Goal: Task Accomplishment & Management: Manage account settings

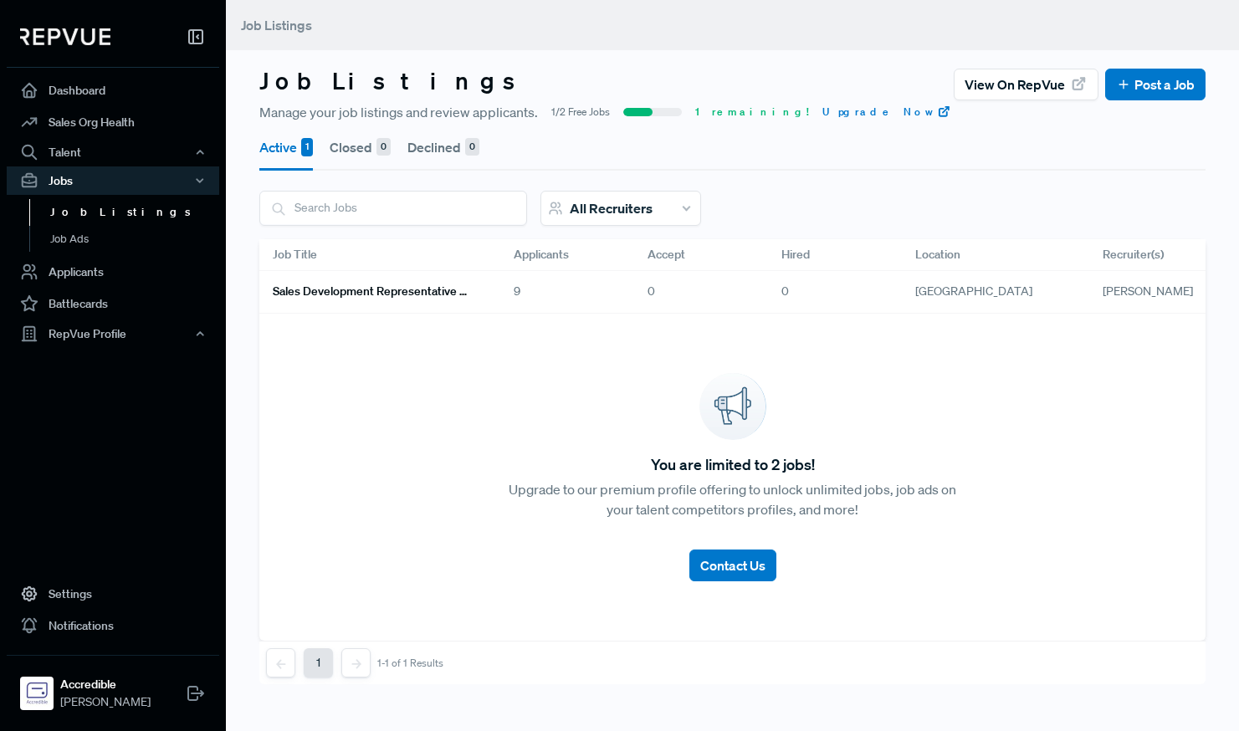
click at [447, 289] on h6 "Sales Development Representative Remote - US Based - EST Preferred" at bounding box center [373, 291] width 201 height 14
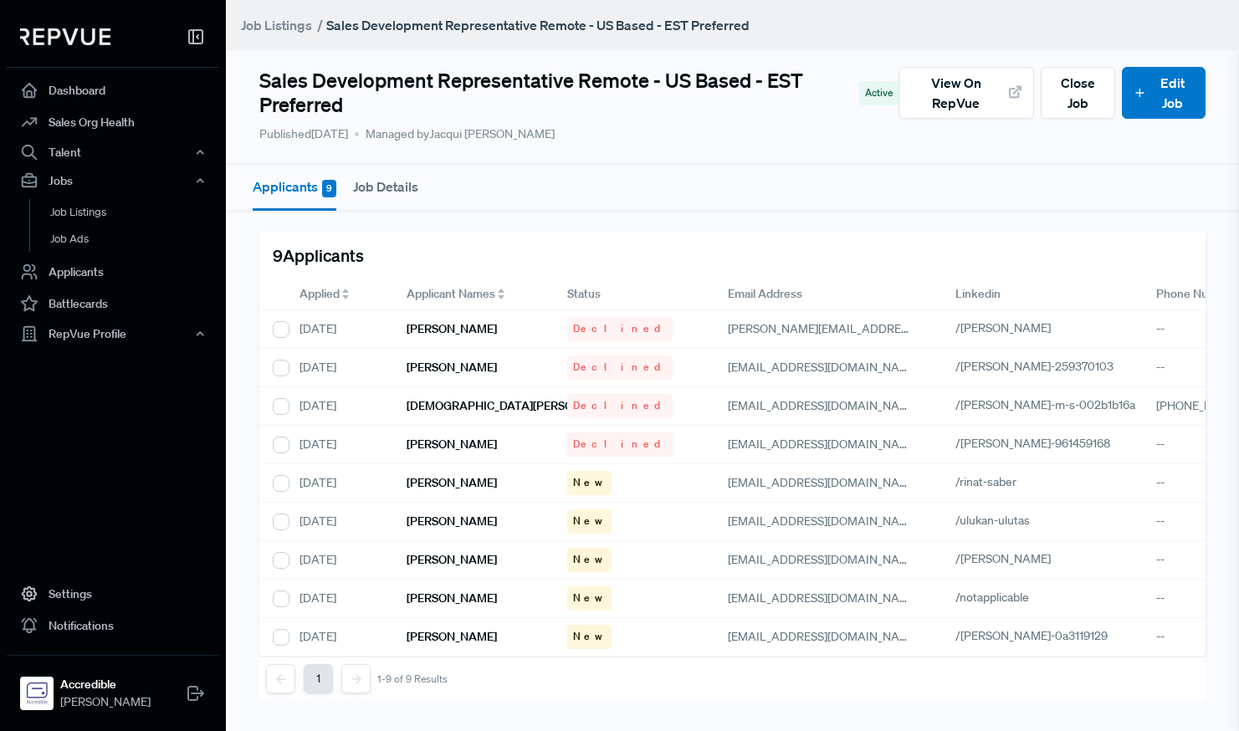
scroll to position [21, 0]
click at [456, 476] on h6 "[PERSON_NAME]" at bounding box center [451, 483] width 90 height 14
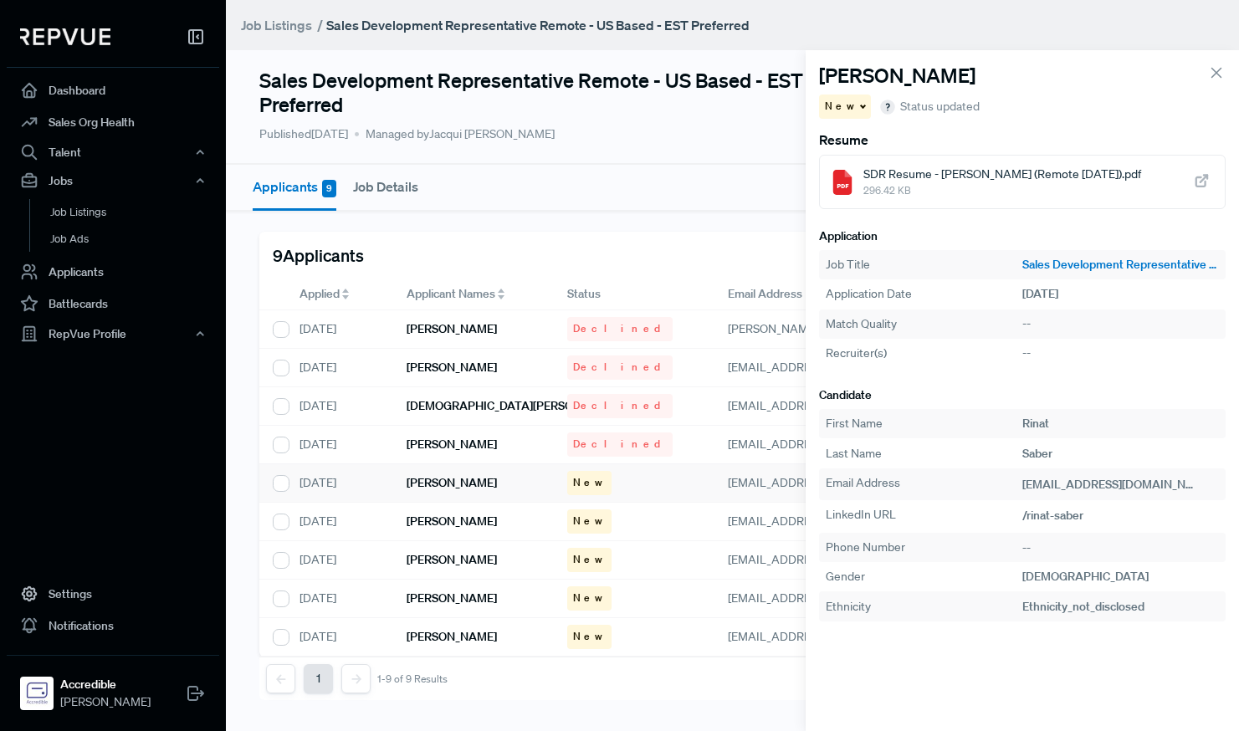
click at [912, 197] on span "296.42 KB" at bounding box center [1002, 190] width 278 height 15
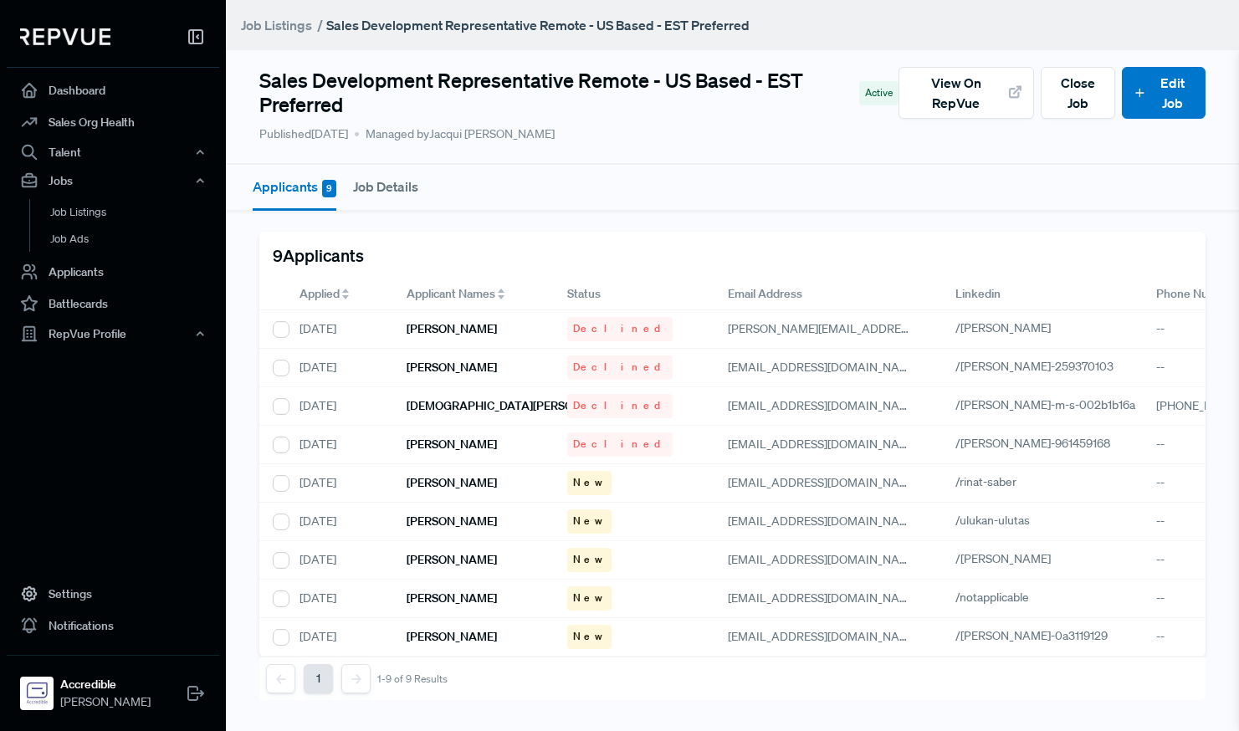
scroll to position [0, 0]
click at [453, 478] on h6 "[PERSON_NAME]" at bounding box center [451, 483] width 90 height 14
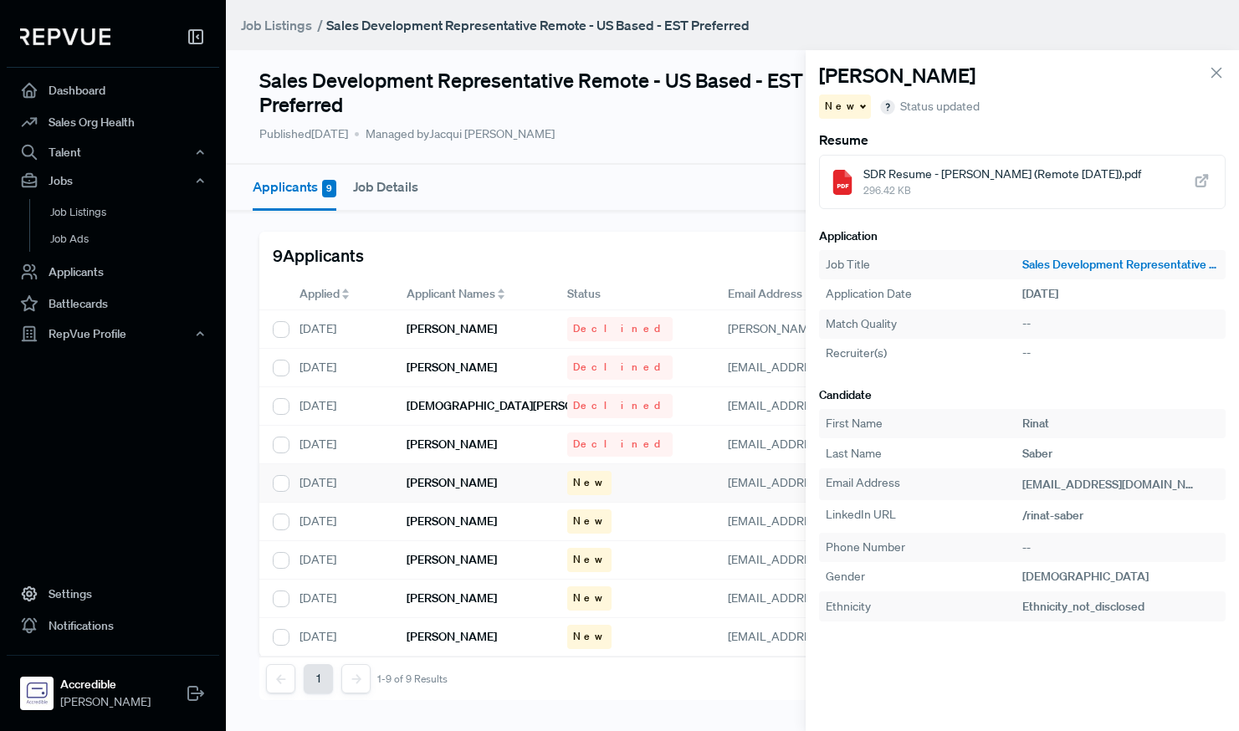
click at [1201, 179] on icon at bounding box center [1201, 181] width 18 height 18
drag, startPoint x: 1213, startPoint y: 69, endPoint x: 1137, endPoint y: 98, distance: 80.5
click at [1212, 69] on icon at bounding box center [1216, 73] width 18 height 18
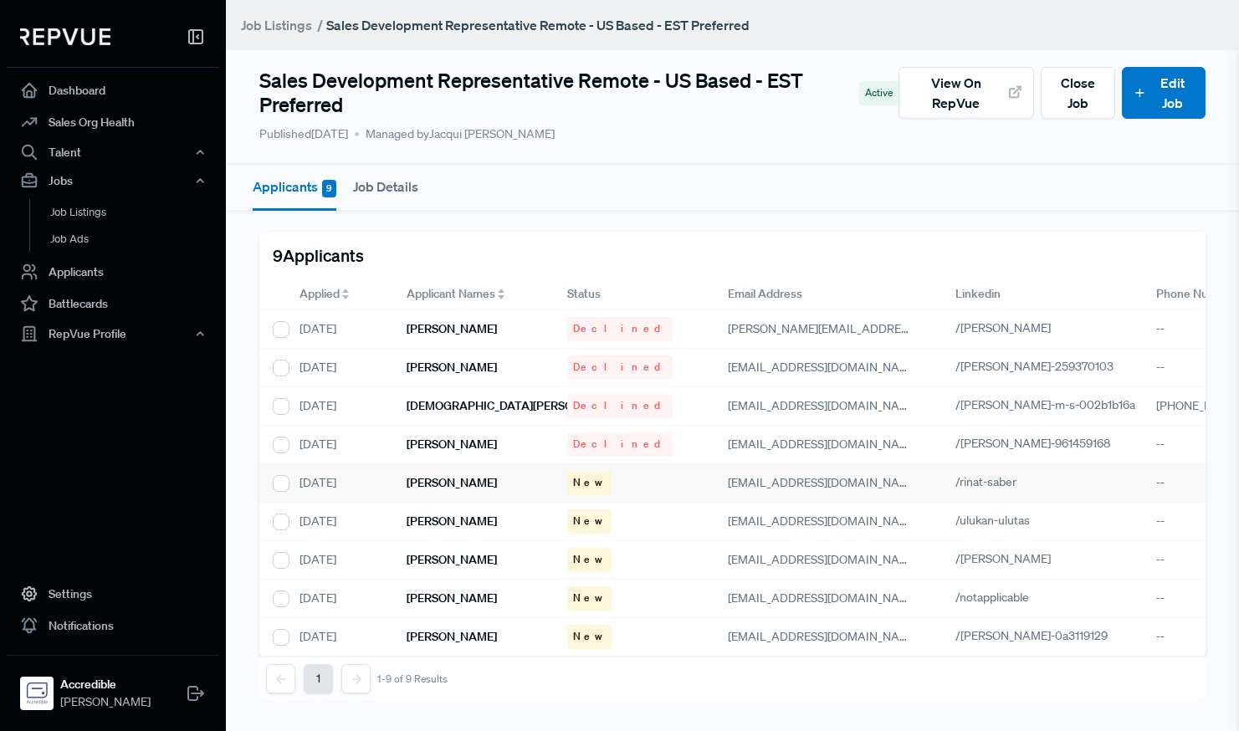
click at [420, 482] on h6 "[PERSON_NAME]" at bounding box center [451, 483] width 90 height 14
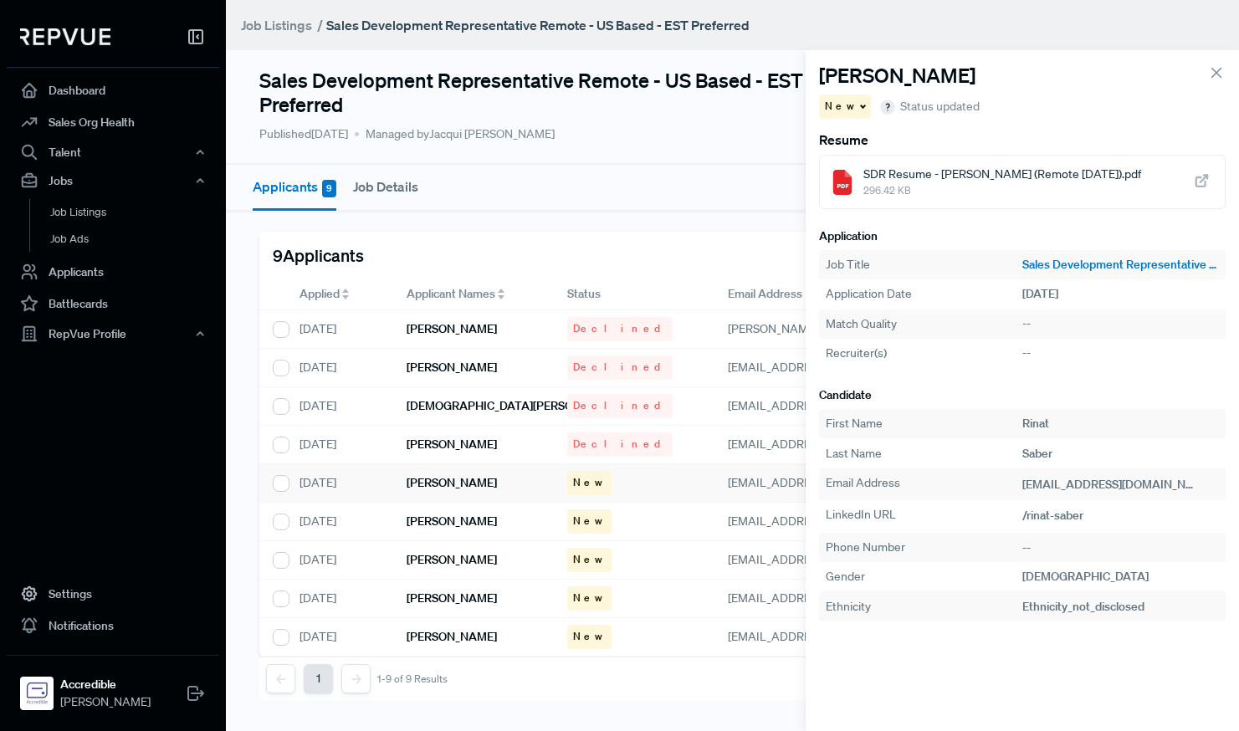
click at [857, 105] on span at bounding box center [861, 106] width 8 height 3
click at [856, 136] on span "Engagement" at bounding box center [865, 136] width 67 height 15
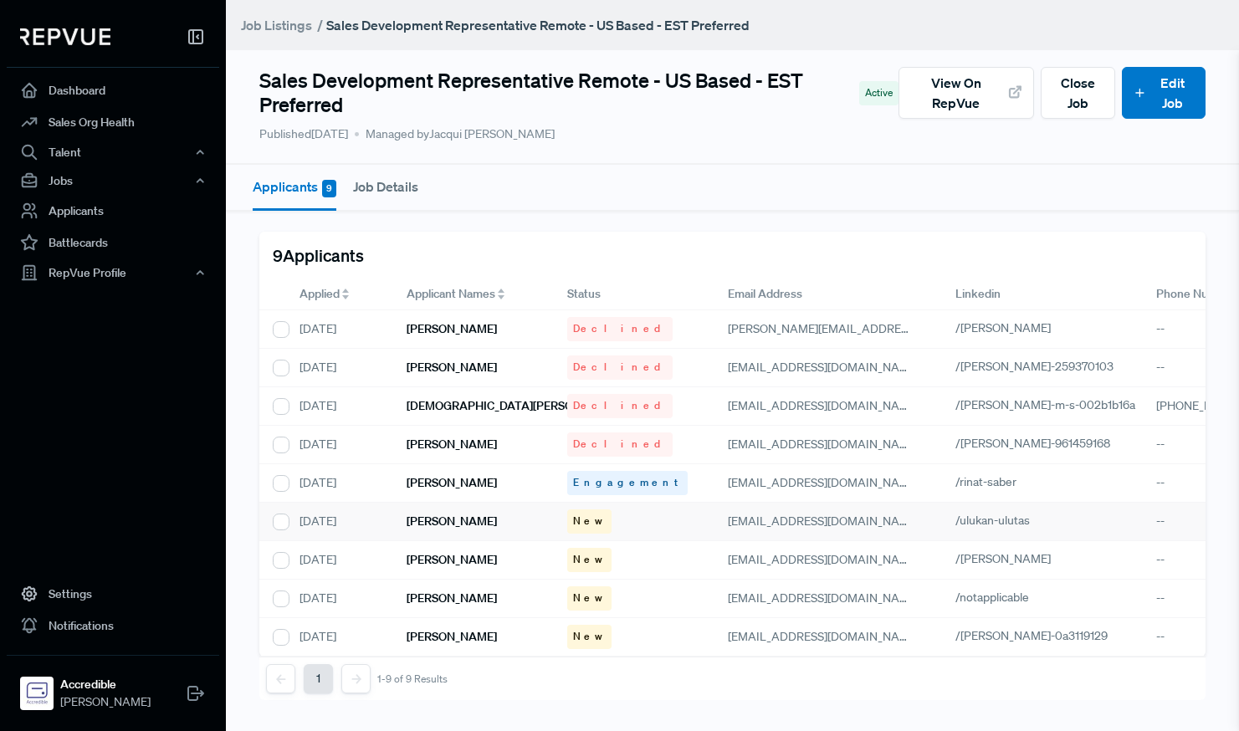
click at [426, 519] on h6 "[PERSON_NAME]" at bounding box center [451, 521] width 90 height 14
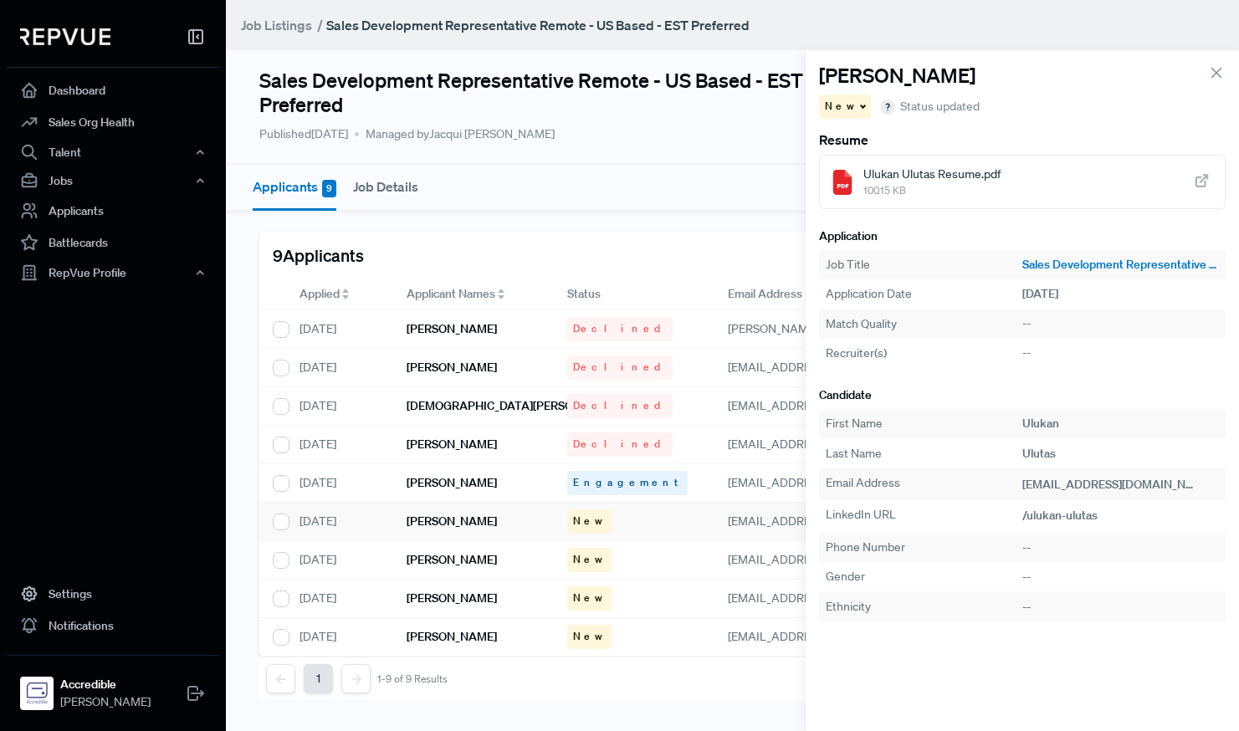
click at [1001, 186] on div "Ulukan Ulutas Resume.pdf 100.15 KB" at bounding box center [1022, 182] width 406 height 54
click at [857, 106] on span at bounding box center [861, 106] width 8 height 3
click at [860, 158] on span "Declined" at bounding box center [855, 163] width 46 height 15
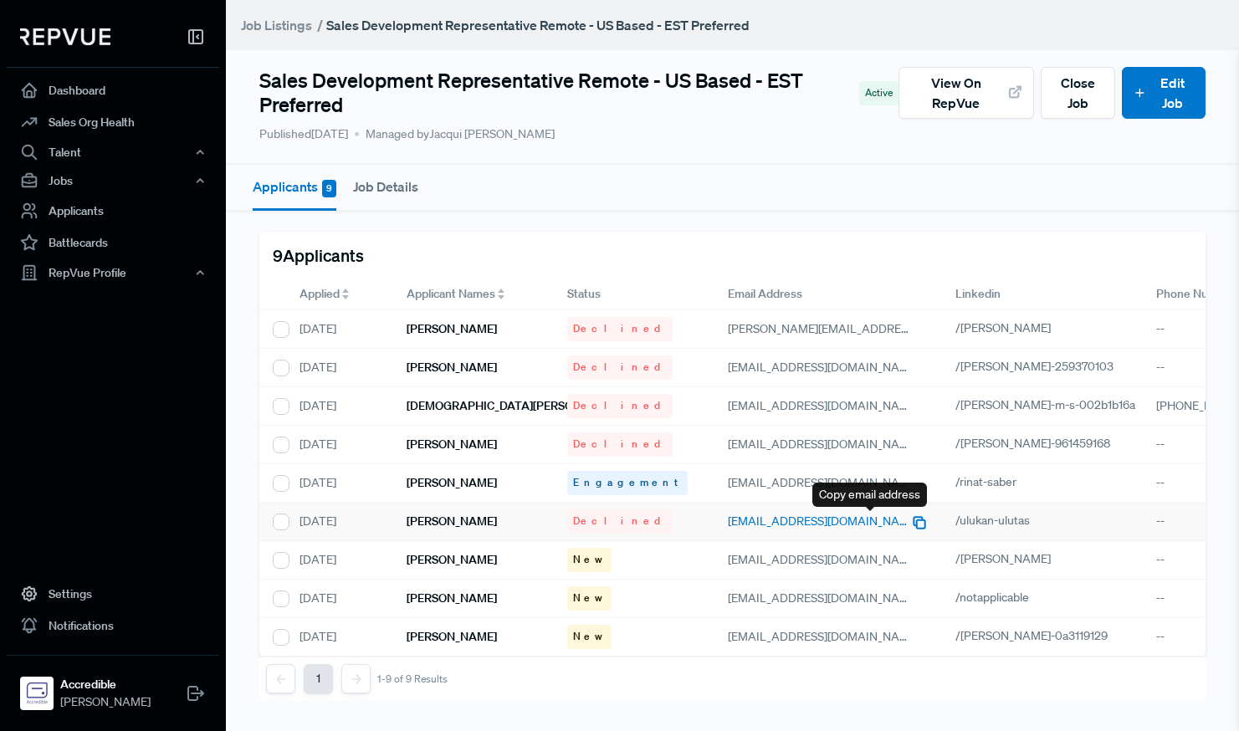
click at [914, 520] on use "button" at bounding box center [919, 523] width 11 height 11
click at [914, 519] on use "button" at bounding box center [919, 523] width 11 height 11
click at [432, 560] on h6 "[PERSON_NAME]" at bounding box center [451, 560] width 90 height 14
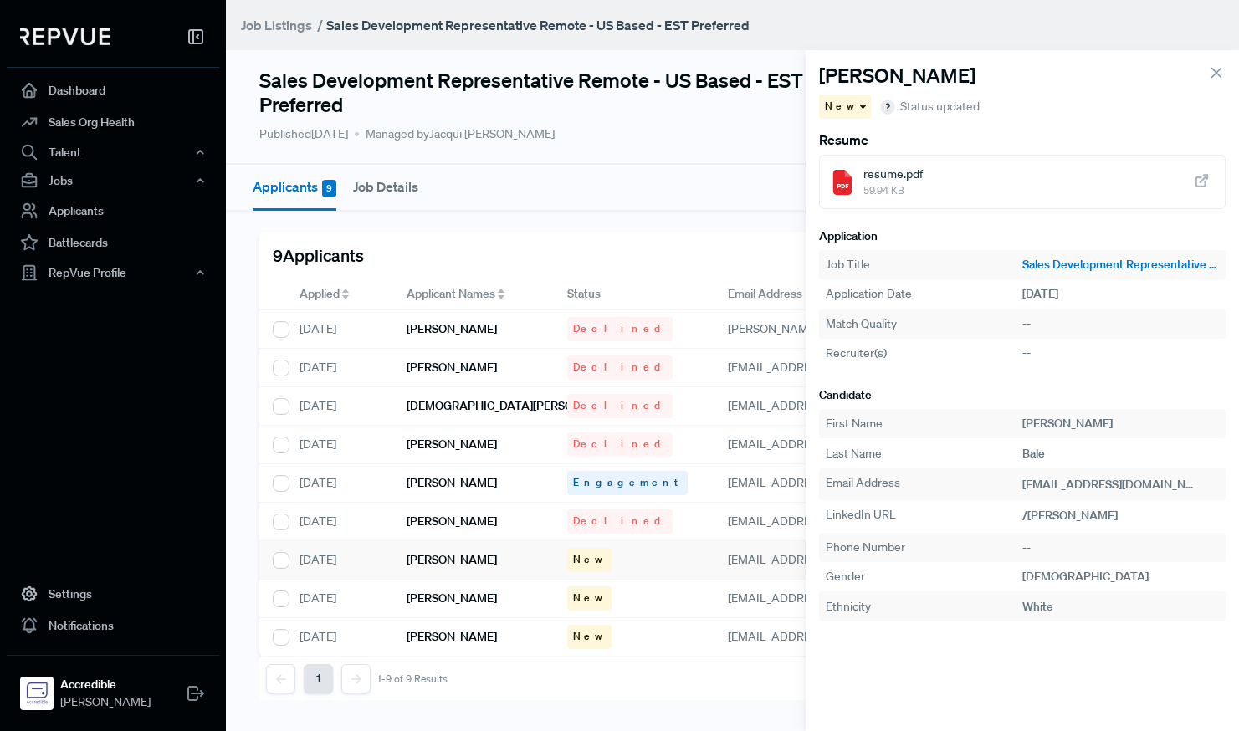
click at [907, 185] on span "59.94 KB" at bounding box center [892, 190] width 59 height 15
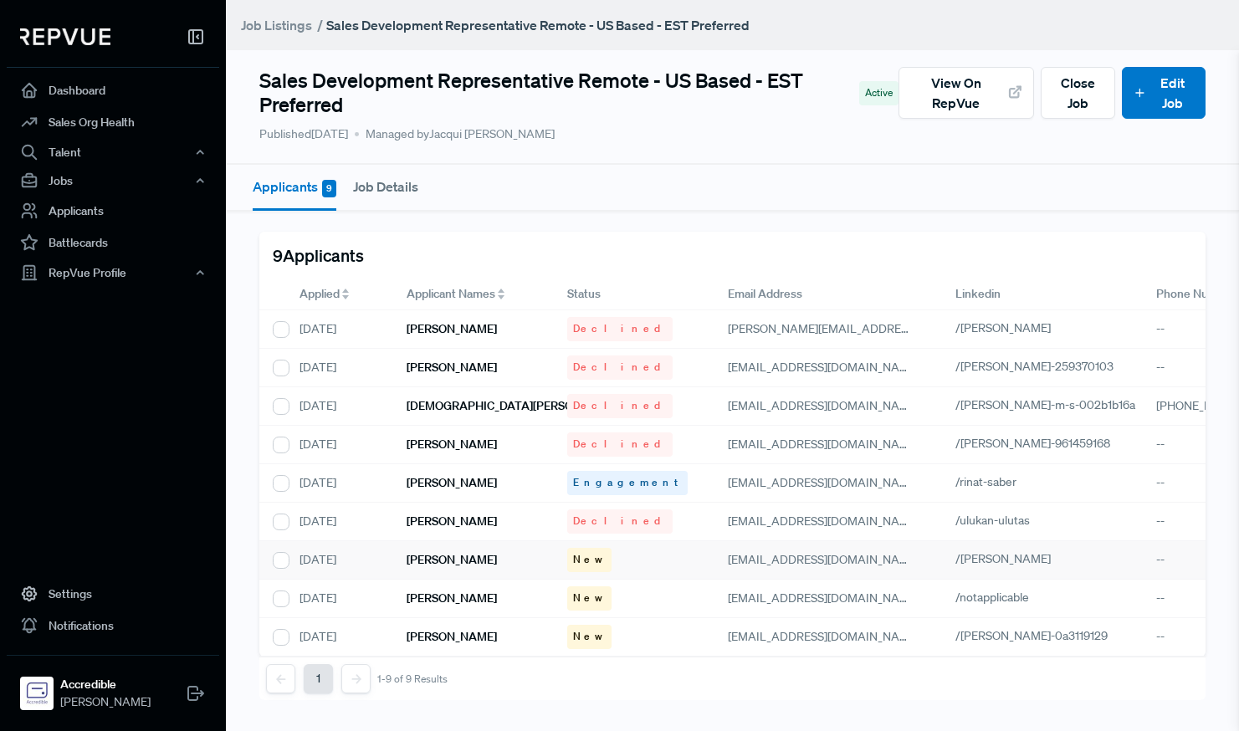
click at [580, 554] on span "New" at bounding box center [589, 559] width 33 height 15
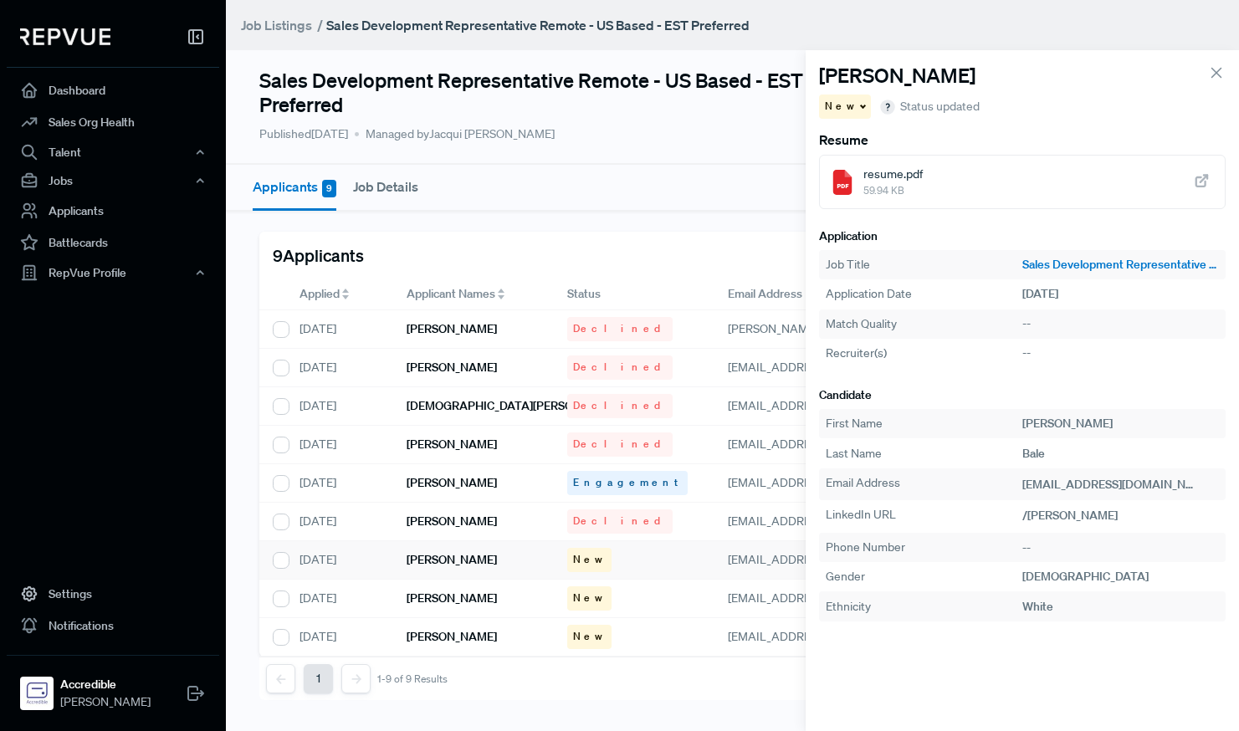
click at [852, 100] on div "New" at bounding box center [845, 107] width 53 height 24
click at [882, 135] on span "Engagement" at bounding box center [865, 136] width 67 height 15
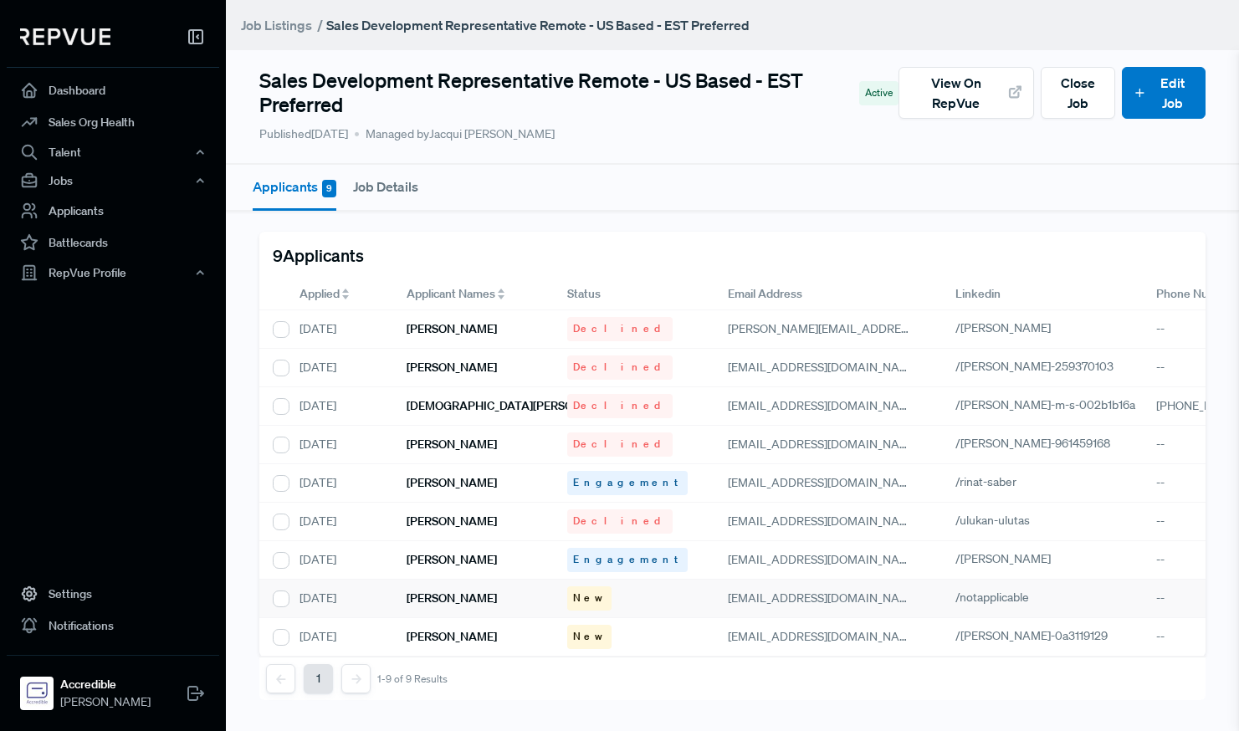
click at [429, 602] on h6 "[PERSON_NAME]" at bounding box center [451, 598] width 90 height 14
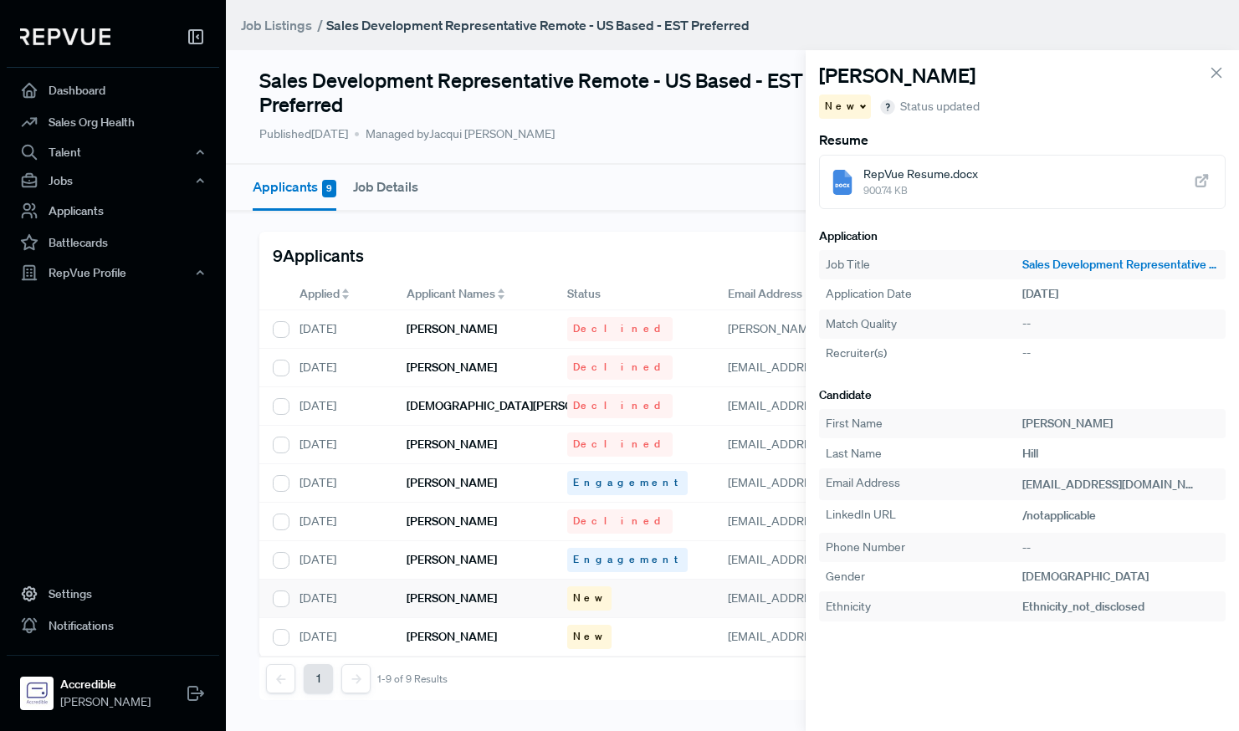
click at [920, 176] on span "RepVue Resume.docx" at bounding box center [920, 175] width 115 height 18
click at [933, 172] on span "RepVue Resume.docx" at bounding box center [920, 175] width 115 height 18
click at [1003, 181] on div "RepVue Resume.docx 900.74 KB" at bounding box center [1022, 182] width 406 height 54
click at [1142, 181] on div "RepVue Resume.docx 900.74 KB" at bounding box center [1022, 182] width 406 height 54
click at [857, 105] on span at bounding box center [861, 106] width 8 height 3
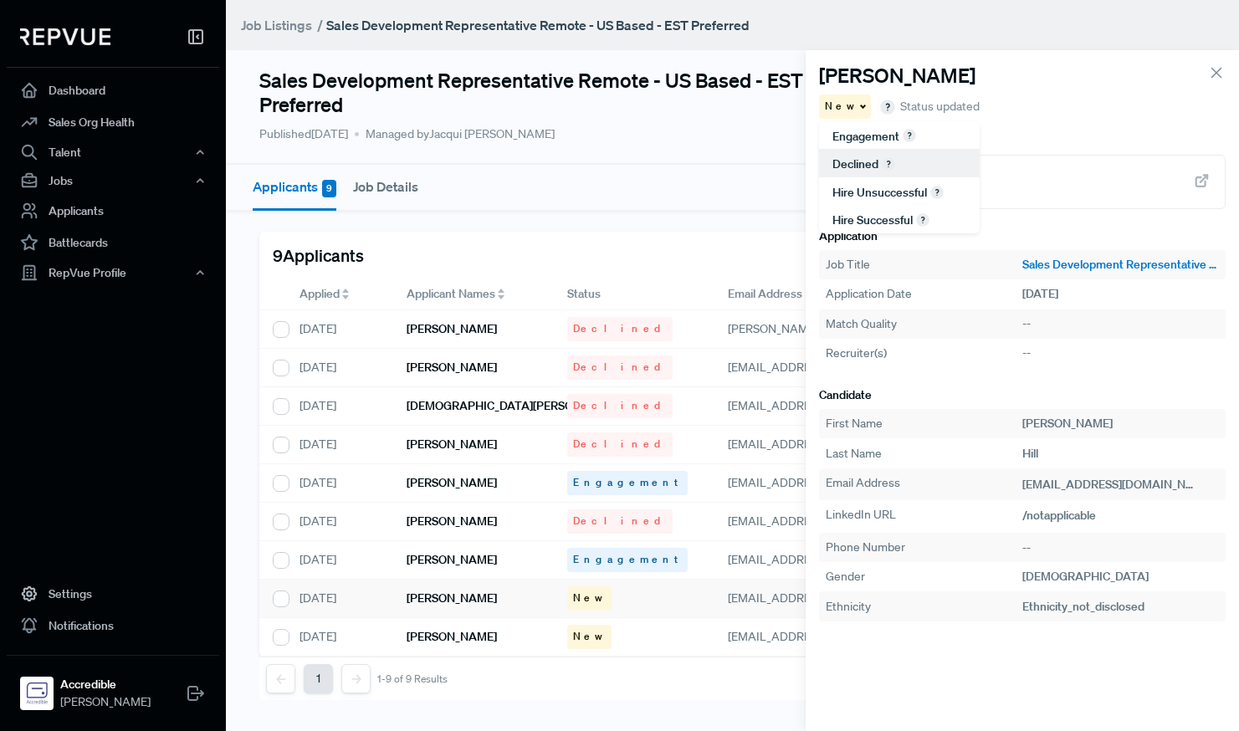
click at [865, 164] on span "Declined" at bounding box center [855, 163] width 46 height 15
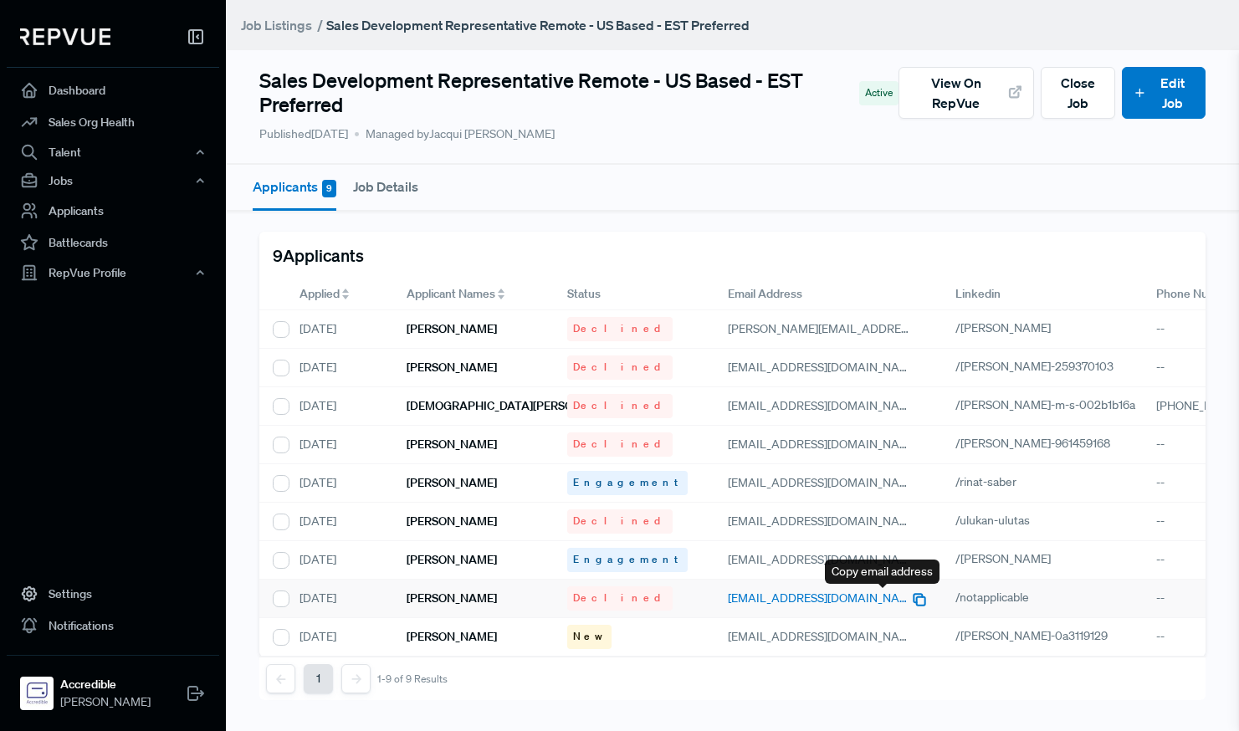
click at [911, 595] on icon "button" at bounding box center [919, 599] width 17 height 17
click at [450, 630] on h6 "[PERSON_NAME]" at bounding box center [451, 637] width 90 height 14
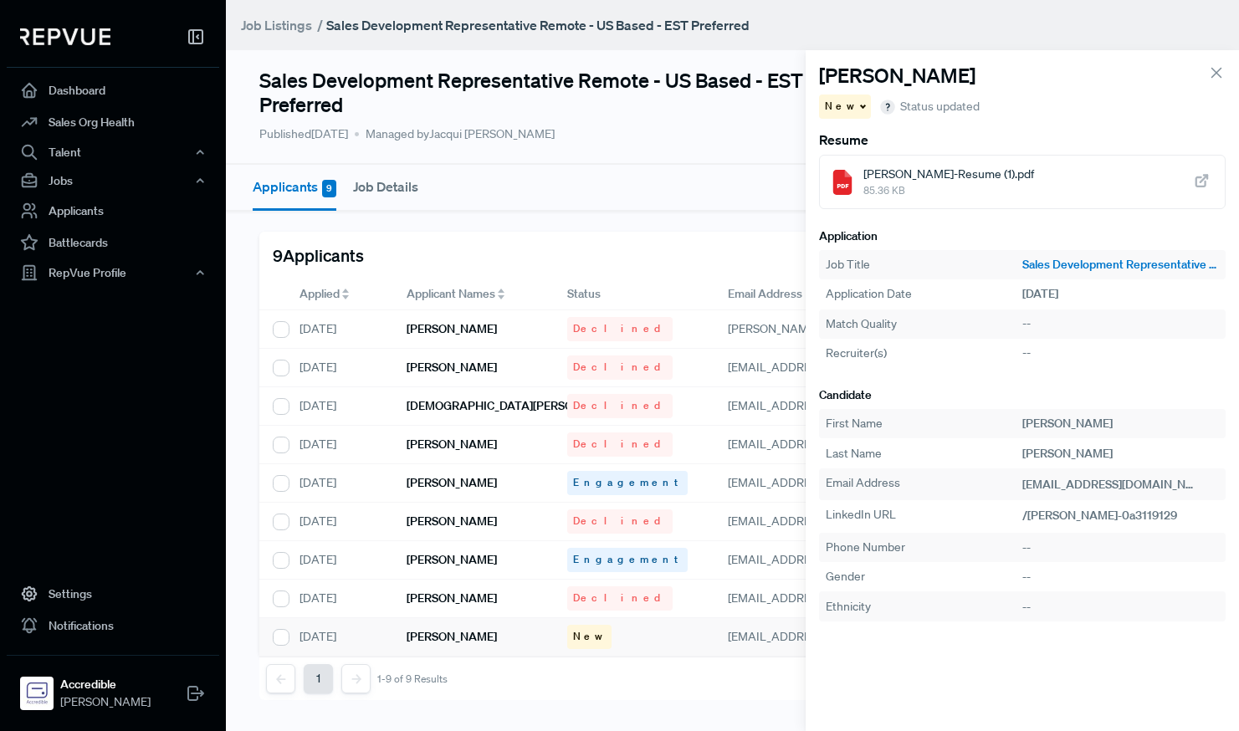
click at [953, 195] on span "85.36 KB" at bounding box center [948, 190] width 171 height 15
click at [1202, 483] on icon "button" at bounding box center [1210, 486] width 17 height 17
click at [857, 105] on span at bounding box center [861, 106] width 8 height 3
click at [862, 164] on span "Declined" at bounding box center [855, 163] width 46 height 15
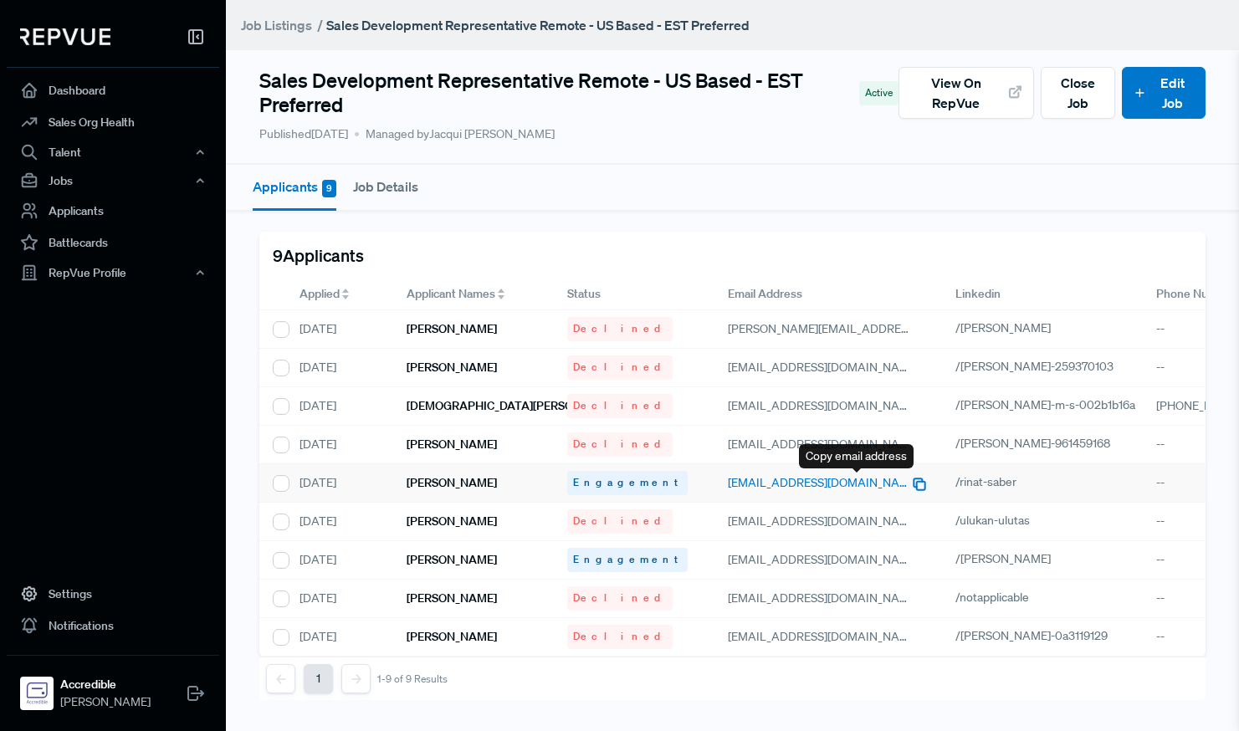
click at [914, 482] on use "button" at bounding box center [919, 484] width 11 height 11
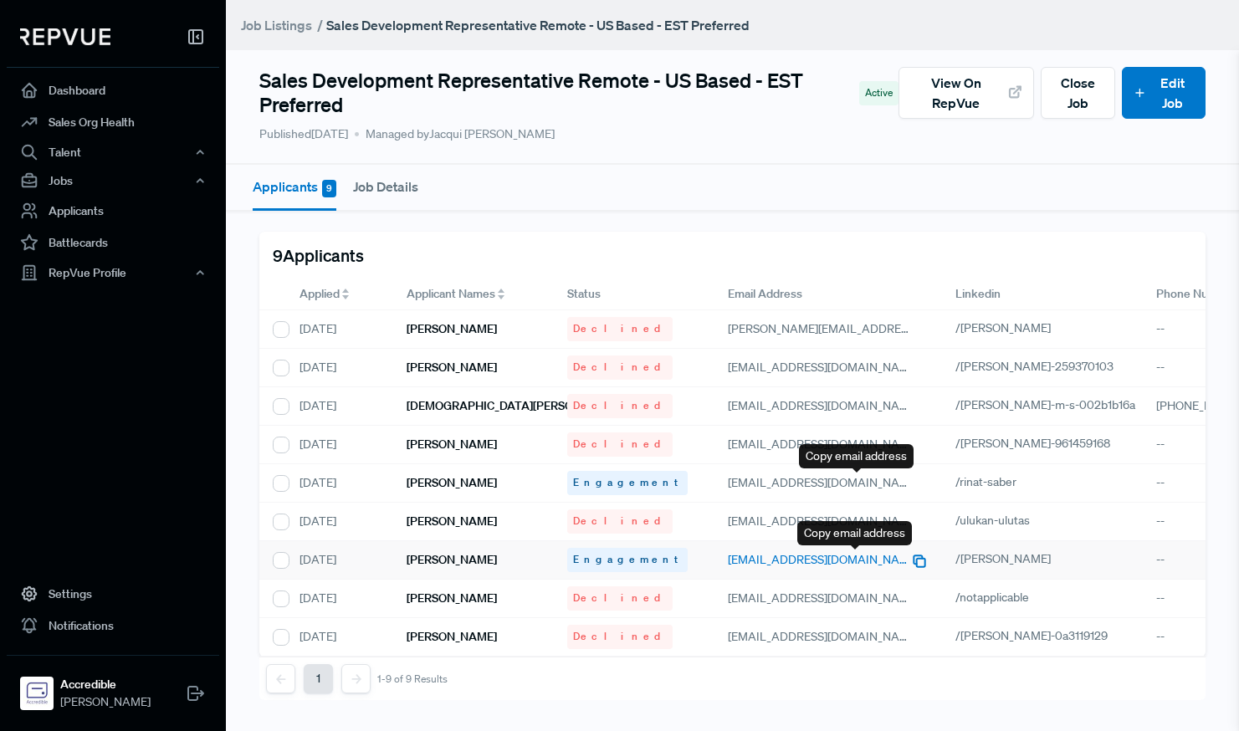
click at [911, 560] on icon "button" at bounding box center [919, 561] width 17 height 17
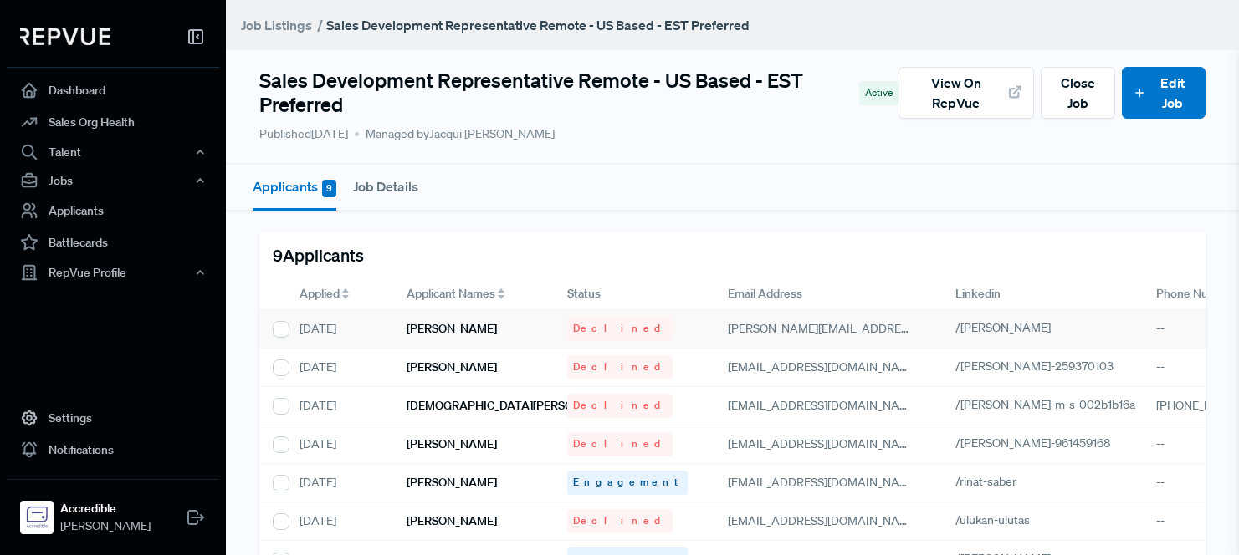
scroll to position [63, 0]
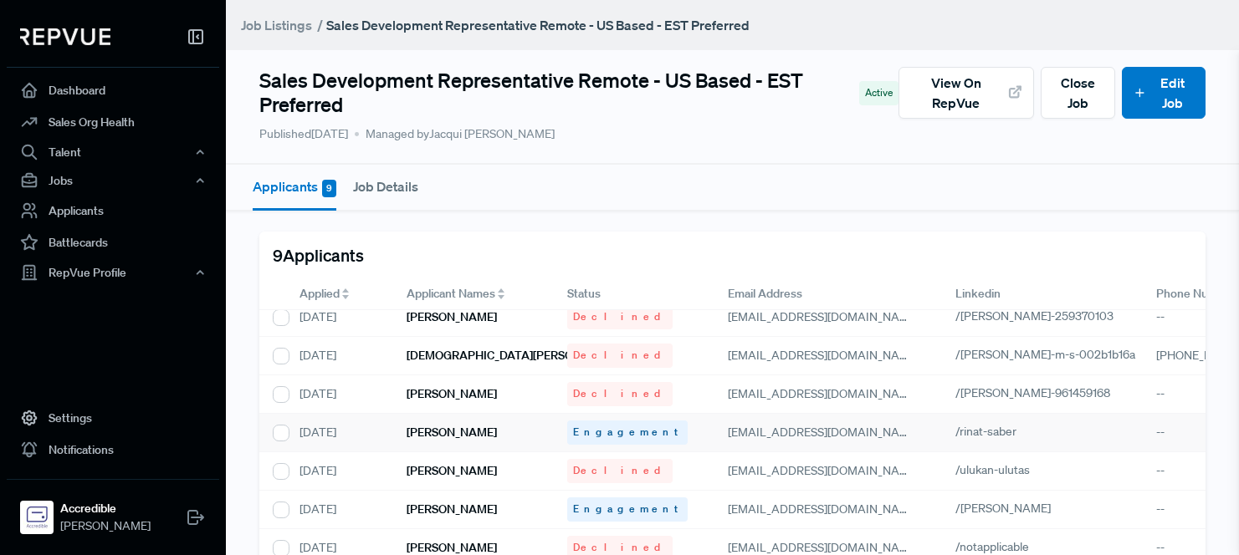
click at [503, 427] on div "[PERSON_NAME]" at bounding box center [473, 433] width 161 height 38
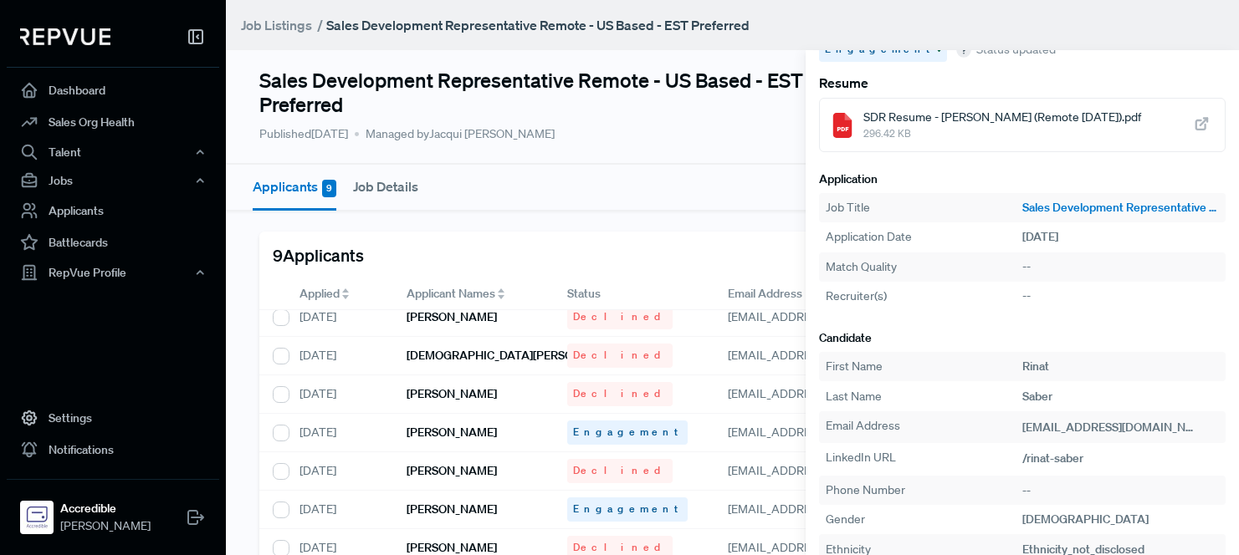
scroll to position [79, 0]
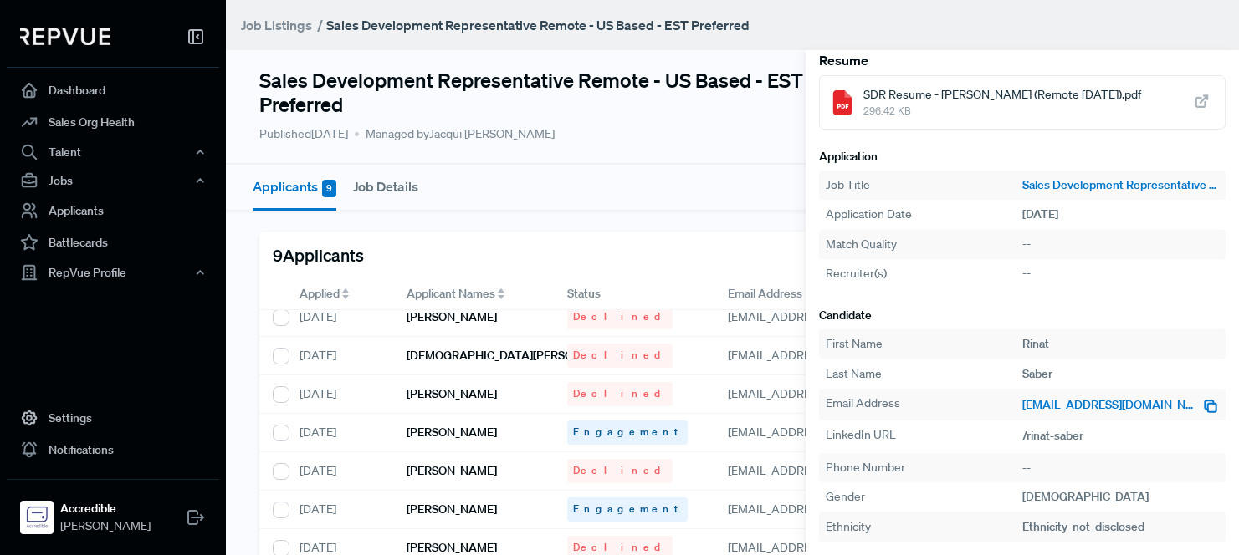
click at [1202, 408] on icon "button" at bounding box center [1210, 406] width 17 height 17
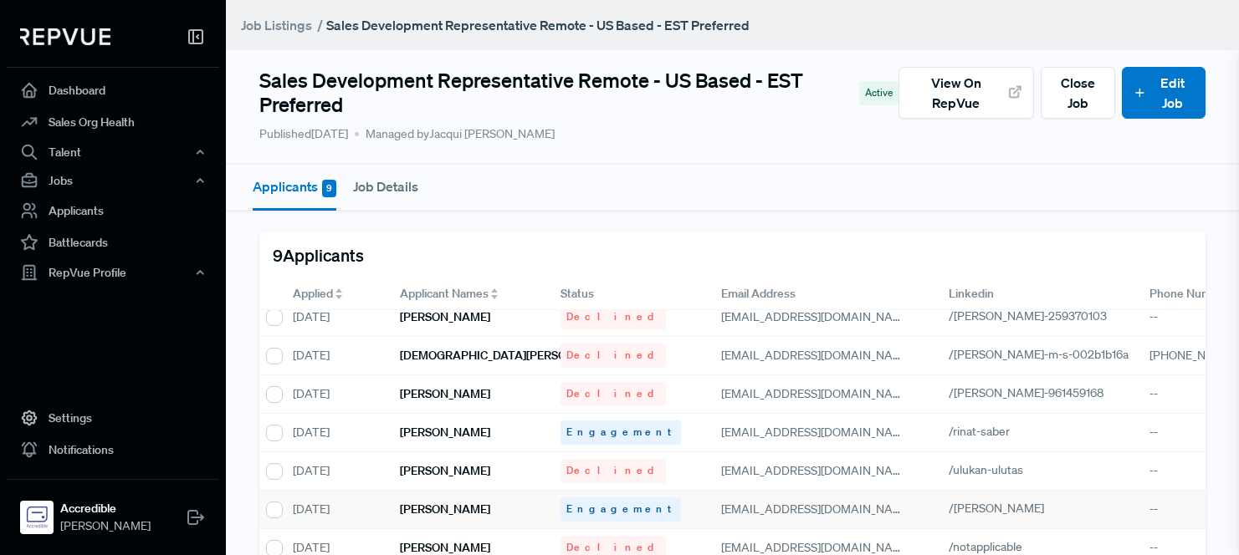
scroll to position [63, 7]
click at [904, 503] on icon "button" at bounding box center [912, 511] width 17 height 17
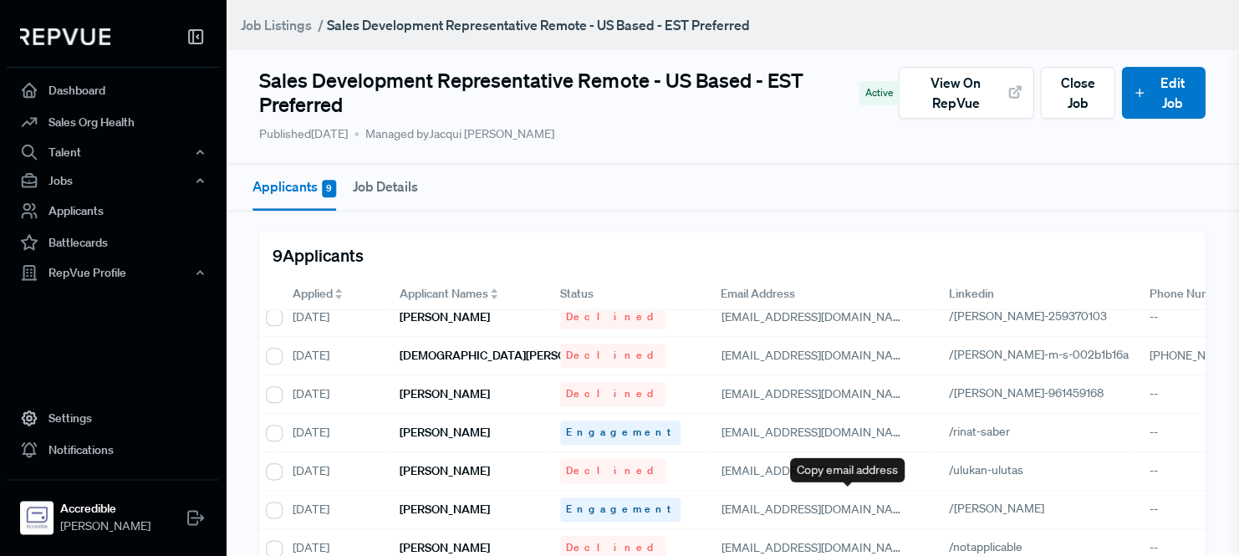
scroll to position [0, 7]
